Goal: Find specific page/section: Find specific page/section

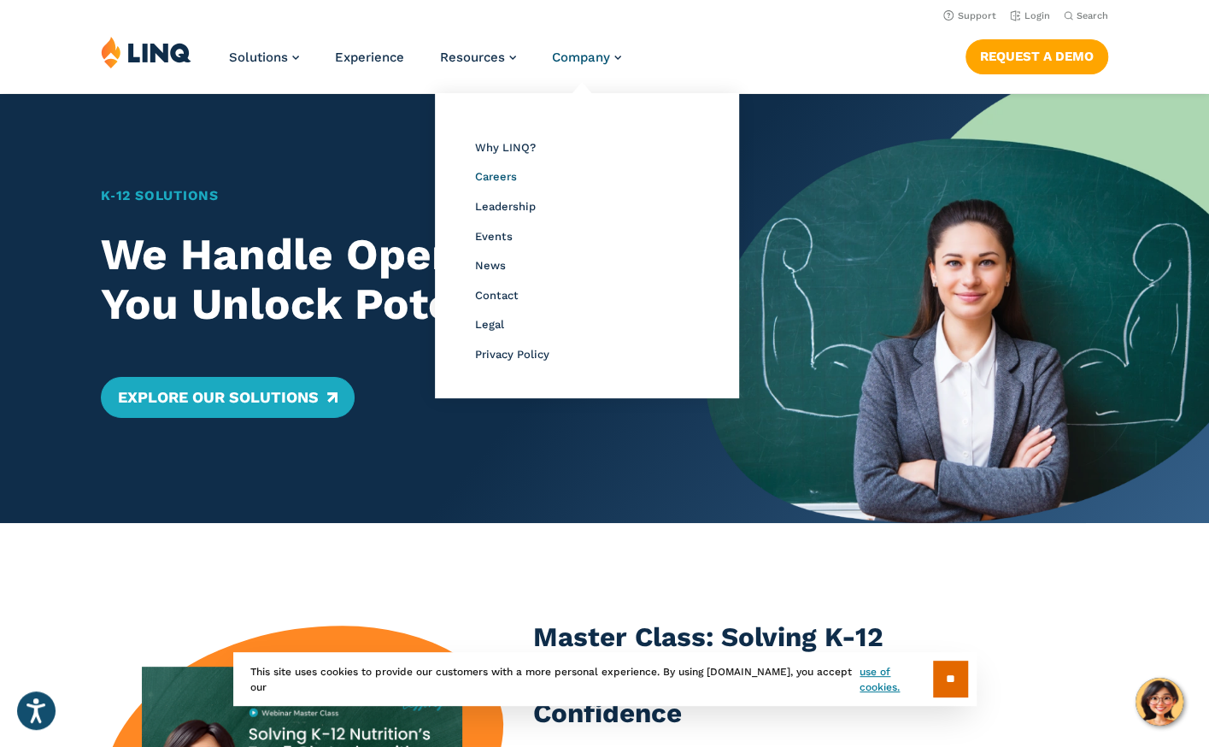
click at [499, 179] on span "Careers" at bounding box center [495, 176] width 42 height 13
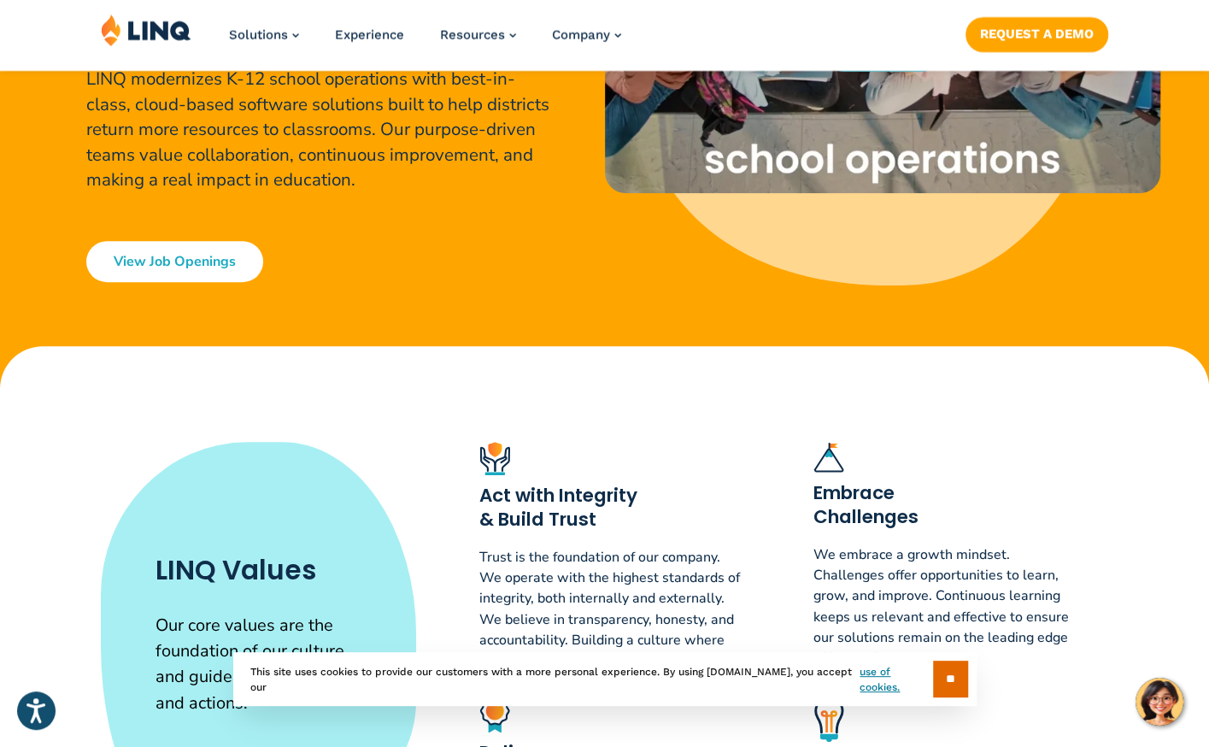
scroll to position [427, 0]
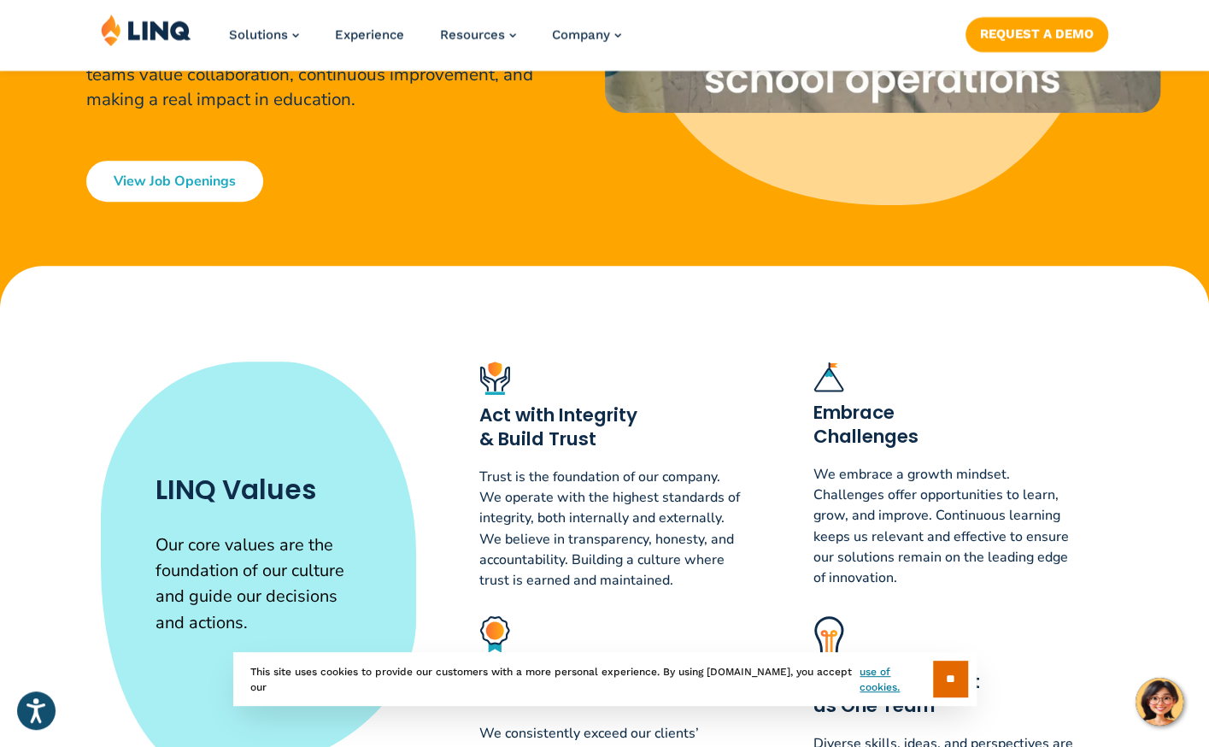
click at [204, 180] on link "View Job Openings" at bounding box center [174, 181] width 177 height 41
